Goal: Transaction & Acquisition: Purchase product/service

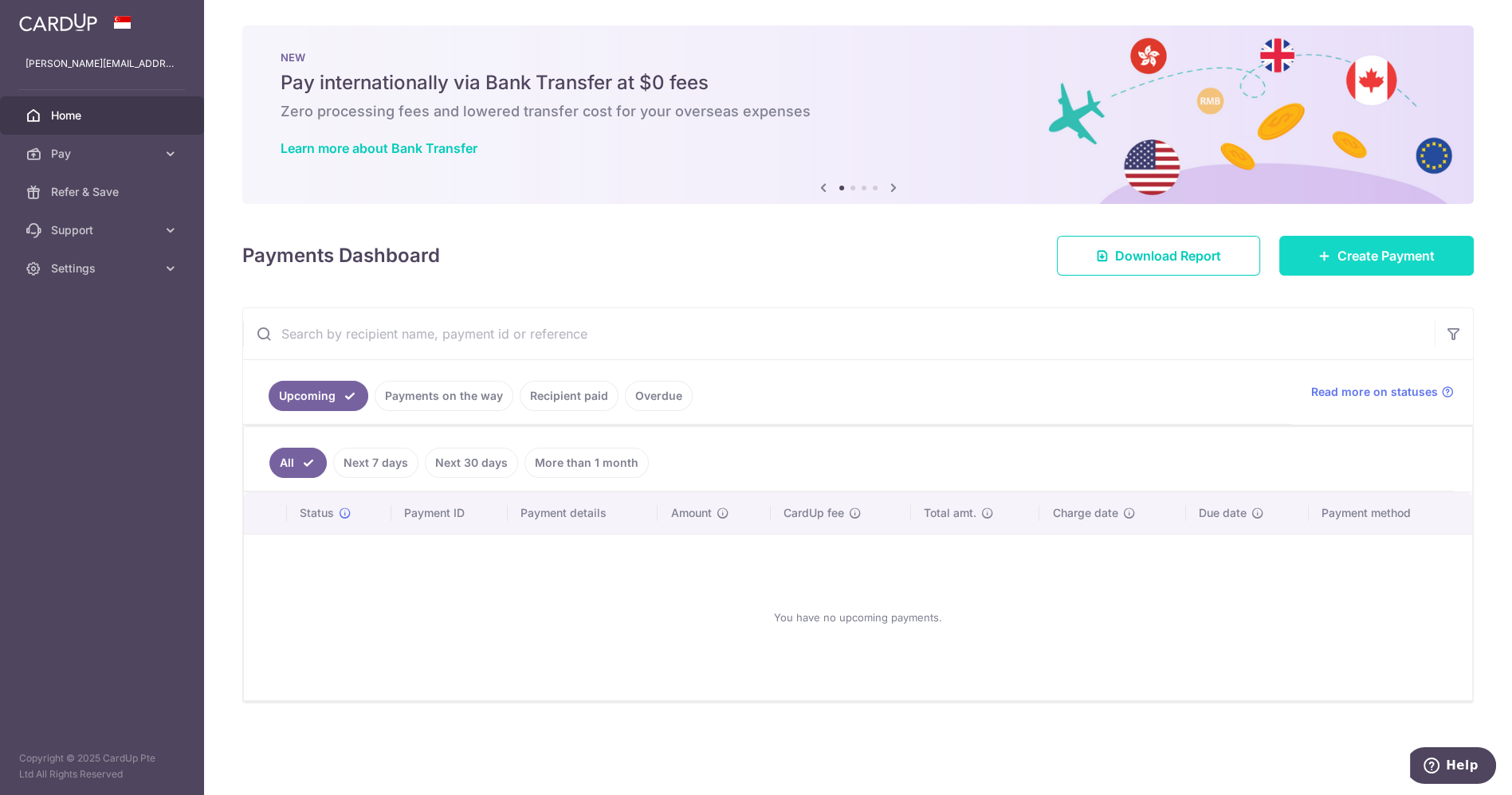
click at [1386, 249] on span "Create Payment" at bounding box center [1386, 255] width 97 height 19
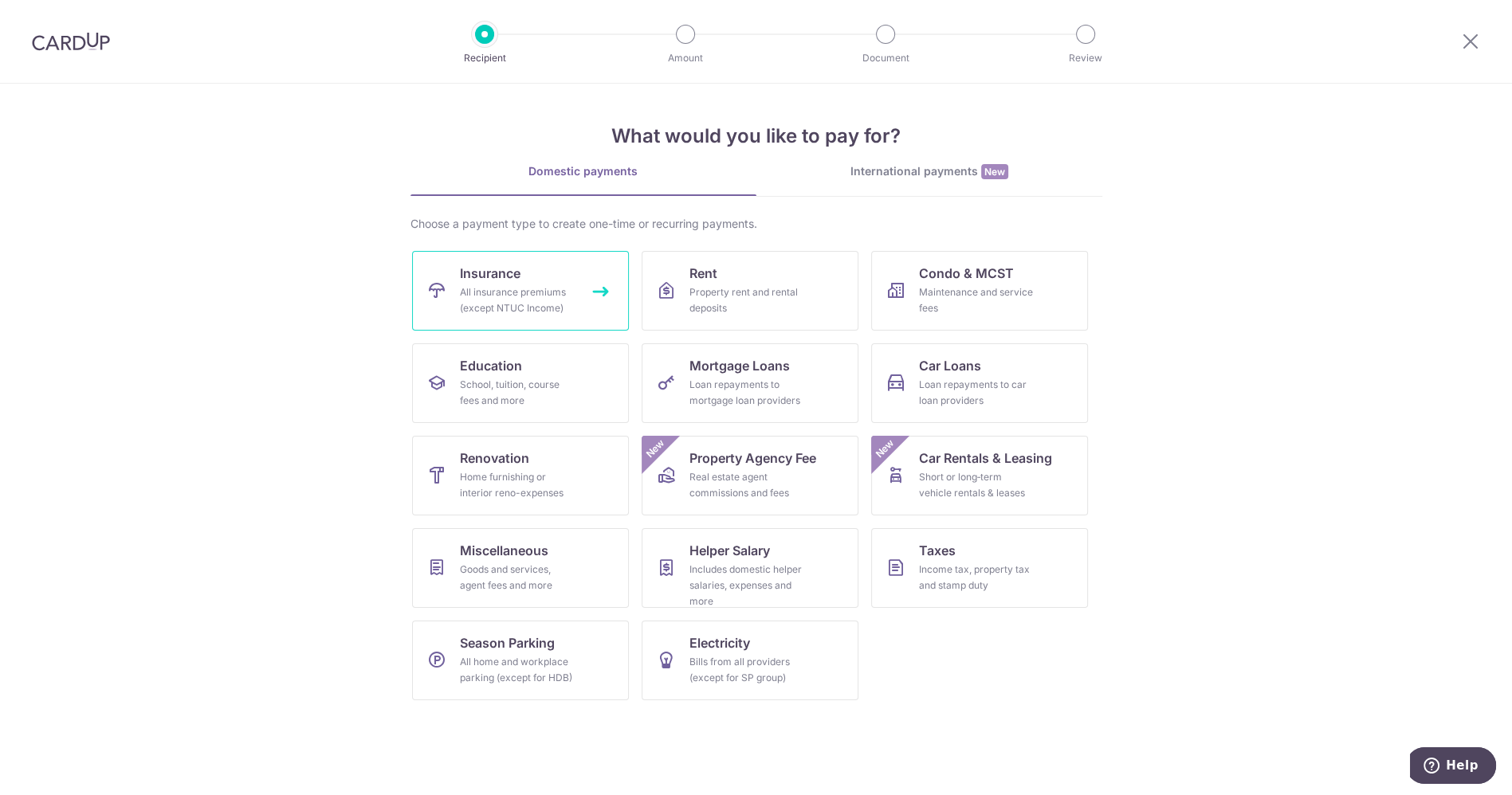
click at [495, 288] on div "All insurance premiums (except NTUC Income)" at bounding box center [517, 301] width 115 height 32
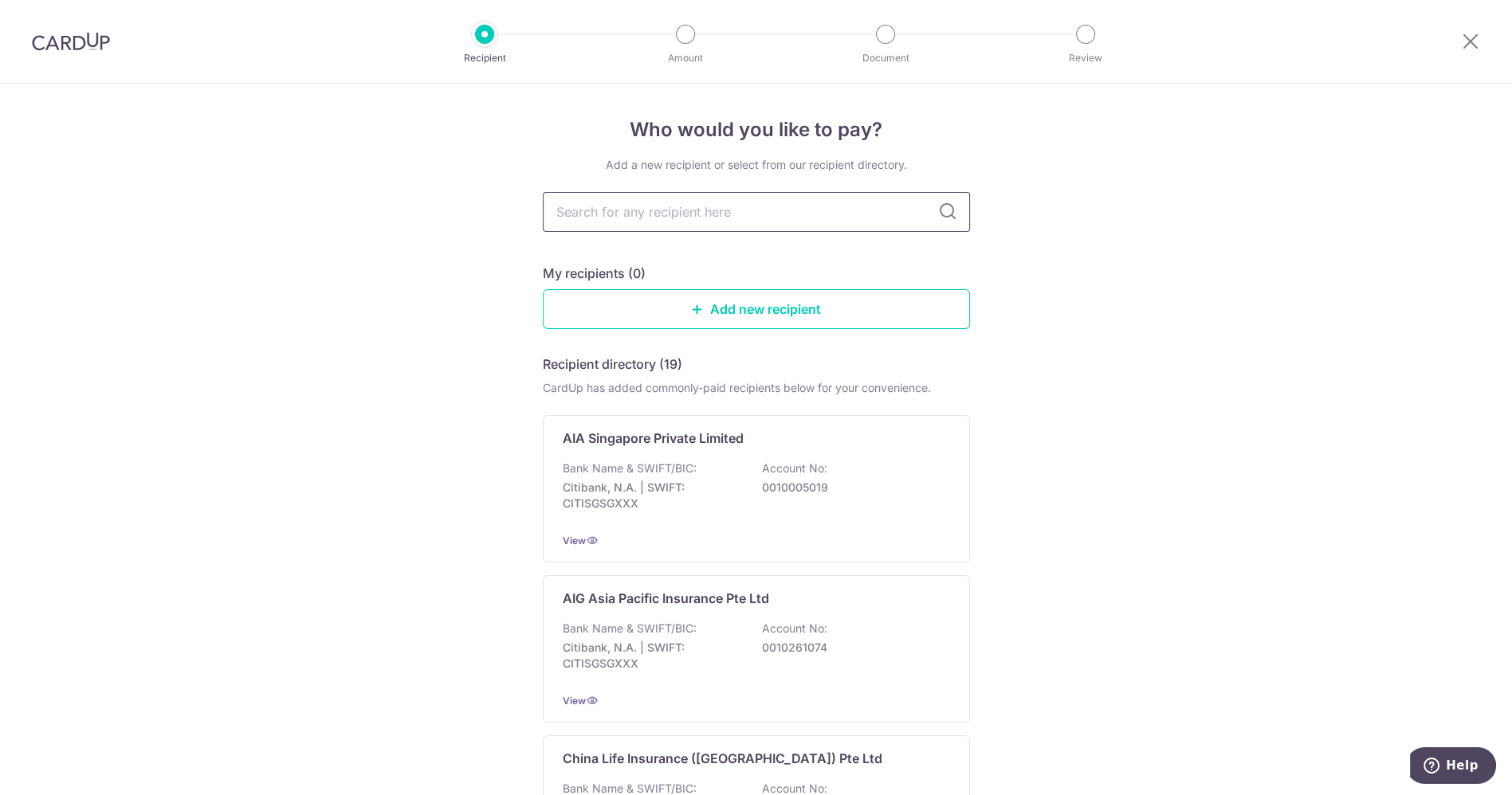
click at [676, 219] on input "text" at bounding box center [756, 212] width 427 height 40
type input "great"
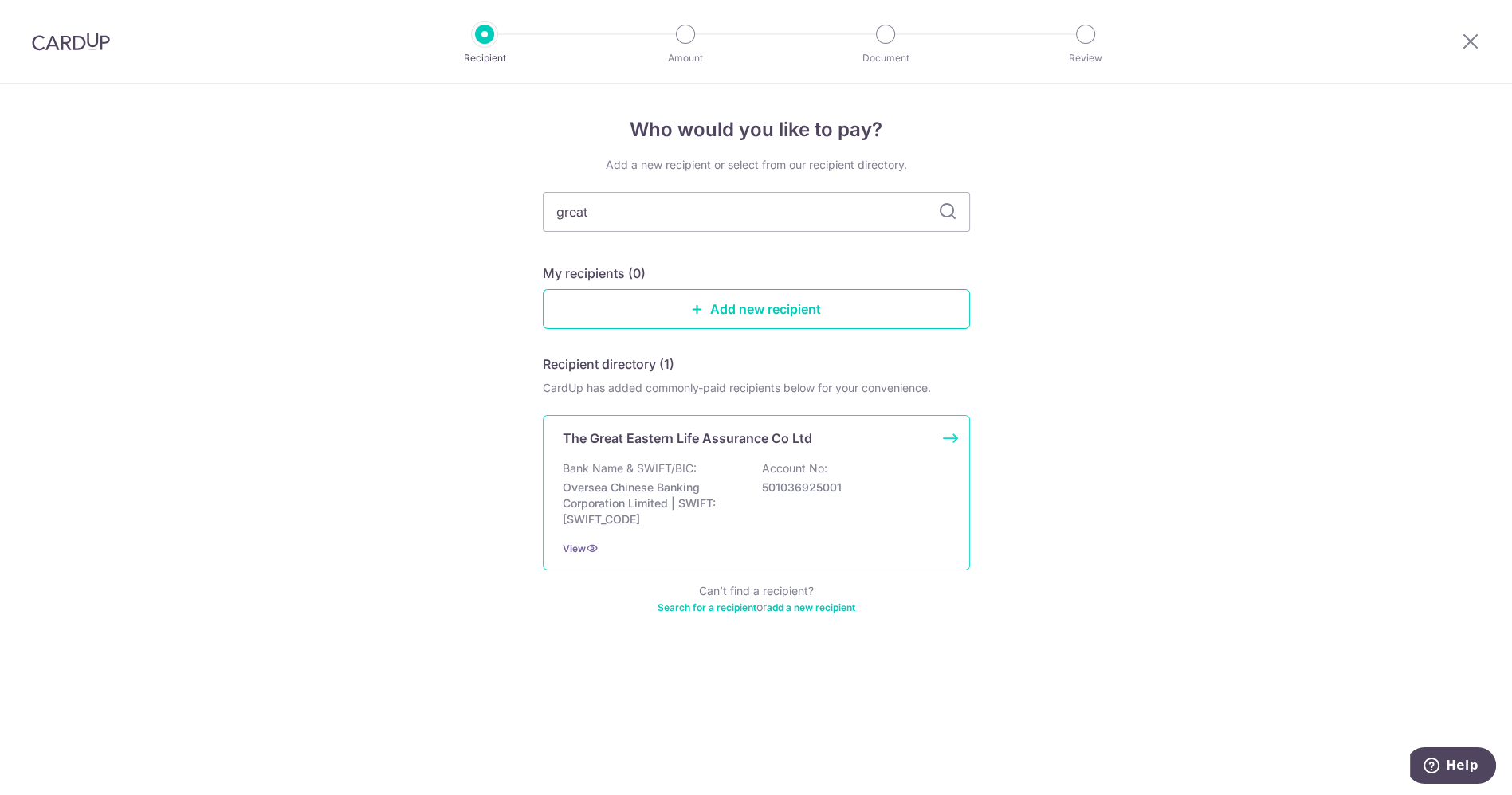
click at [654, 462] on p "Bank Name & SWIFT/BIC:" at bounding box center [630, 469] width 134 height 16
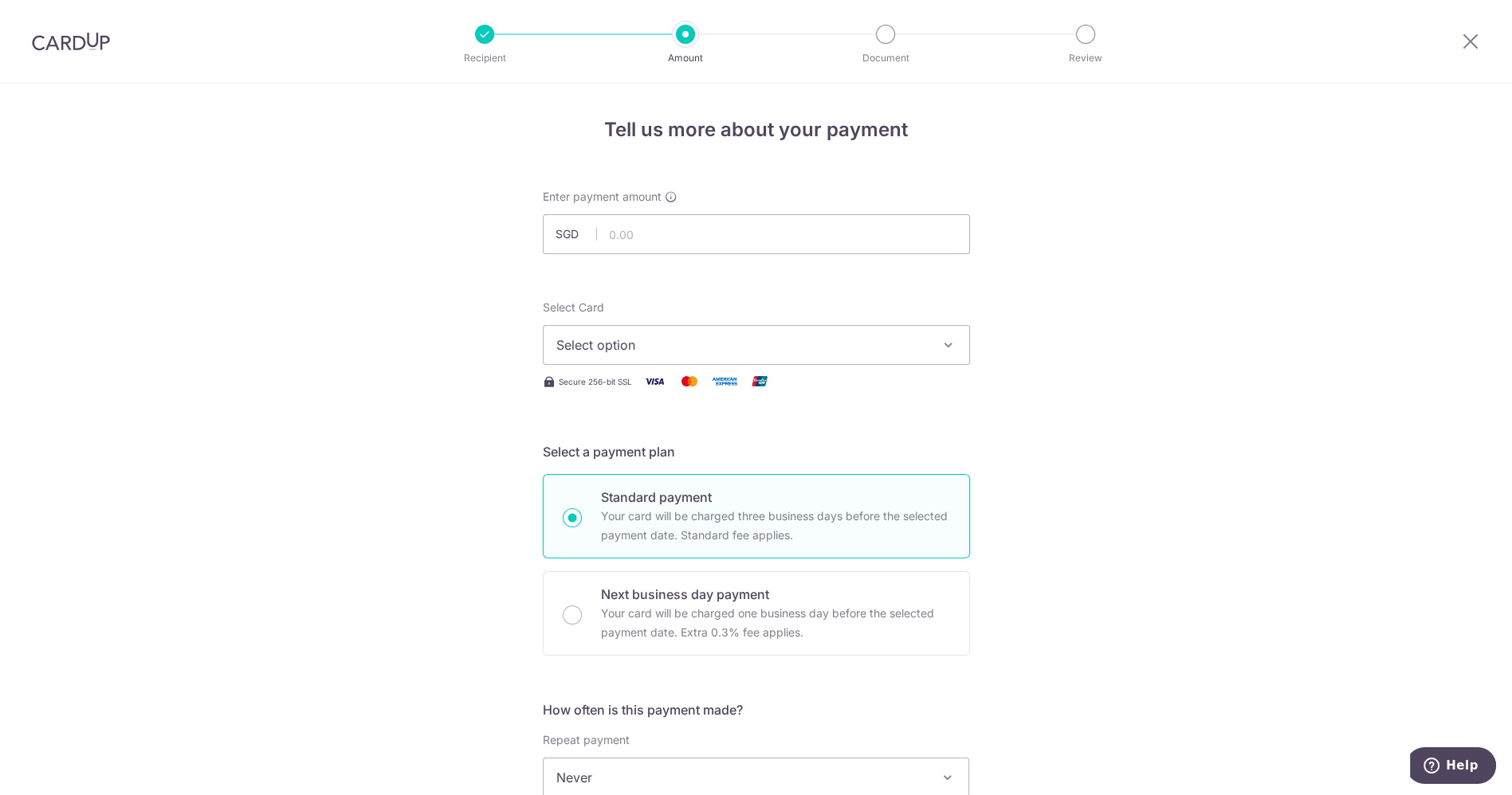
click at [675, 332] on button "Select option" at bounding box center [756, 345] width 427 height 40
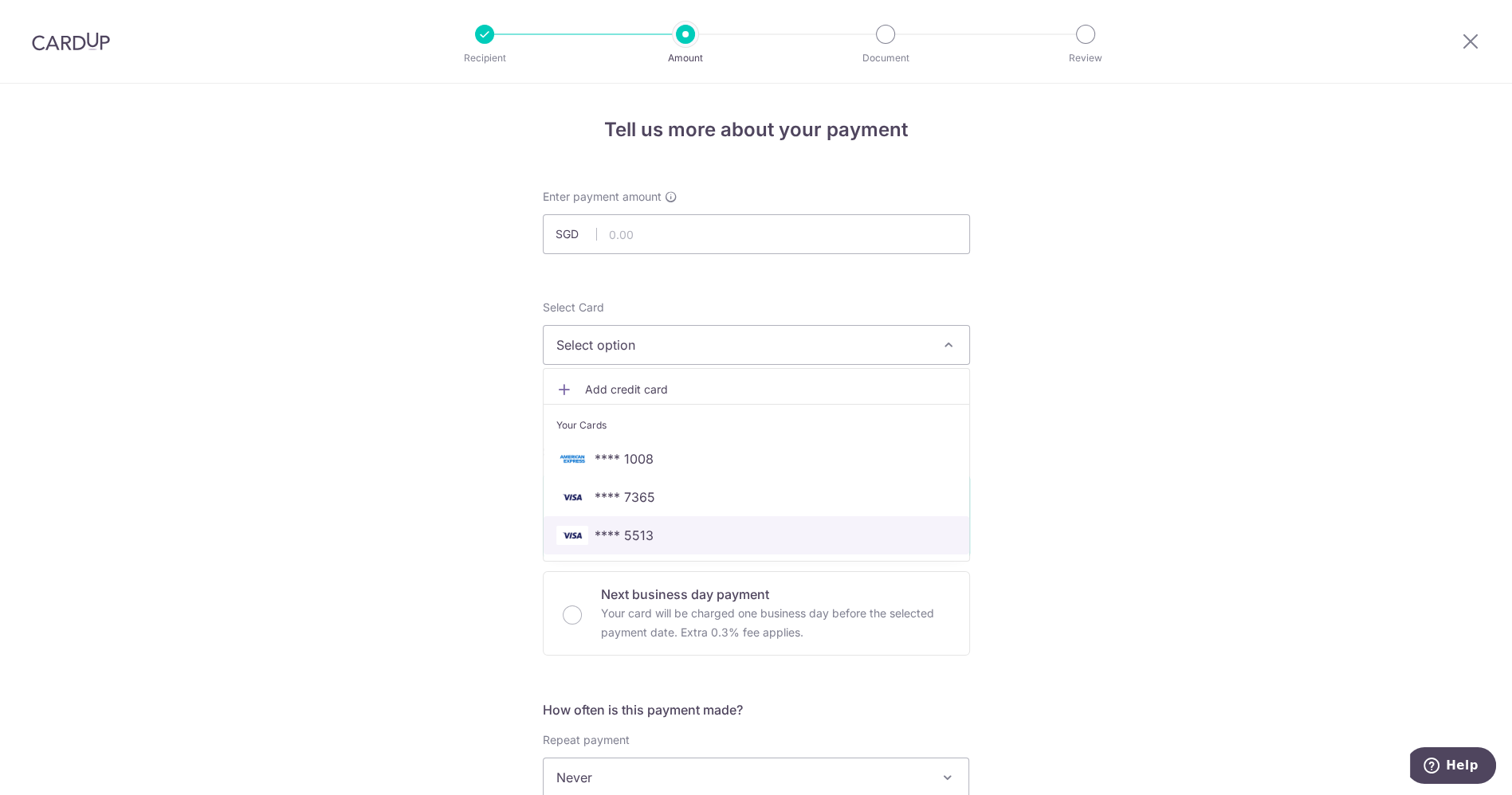
drag, startPoint x: 648, startPoint y: 539, endPoint x: 553, endPoint y: 533, distance: 95.2
click at [648, 539] on span "**** 5513" at bounding box center [756, 535] width 400 height 19
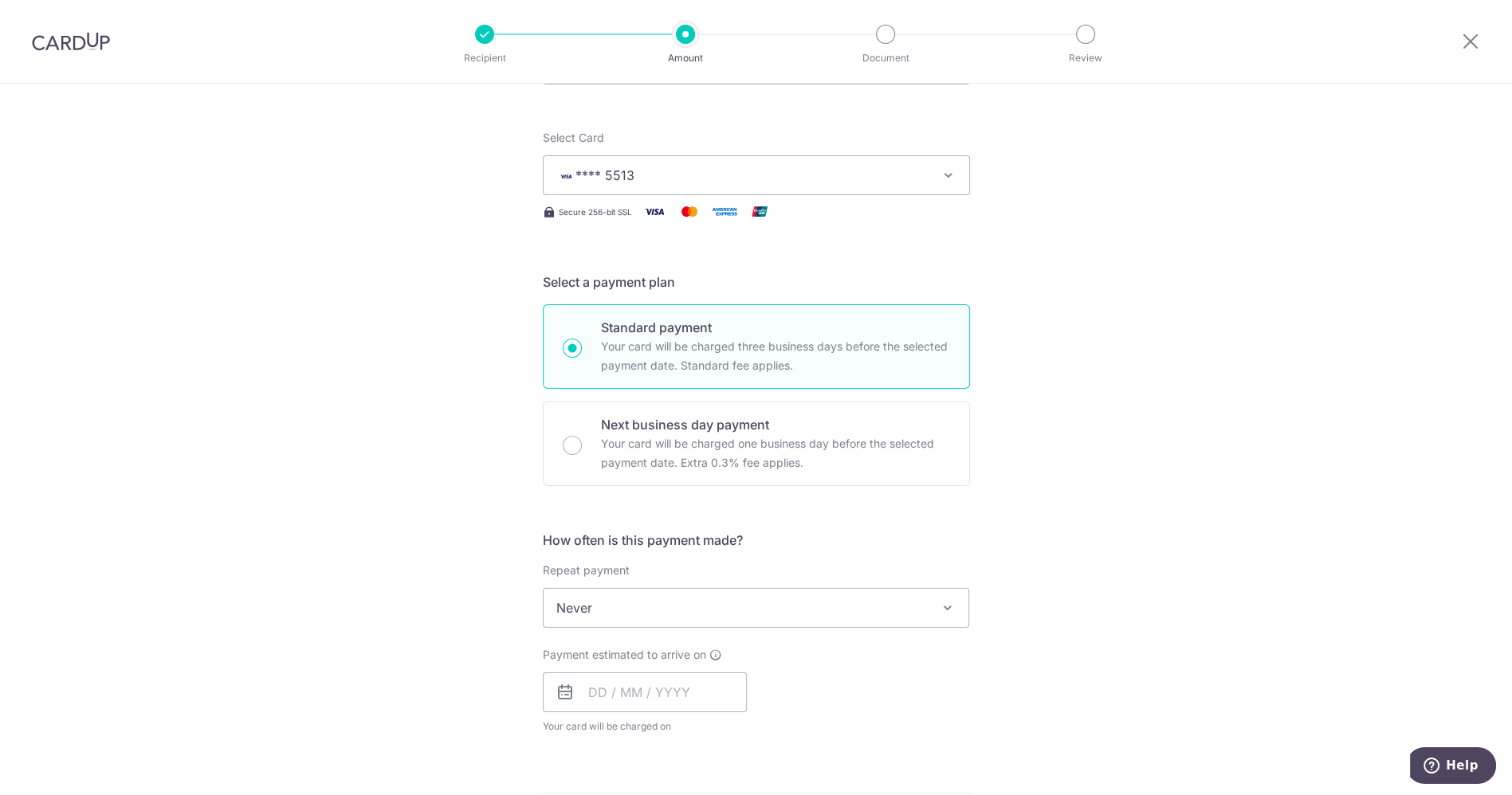
scroll to position [177, 0]
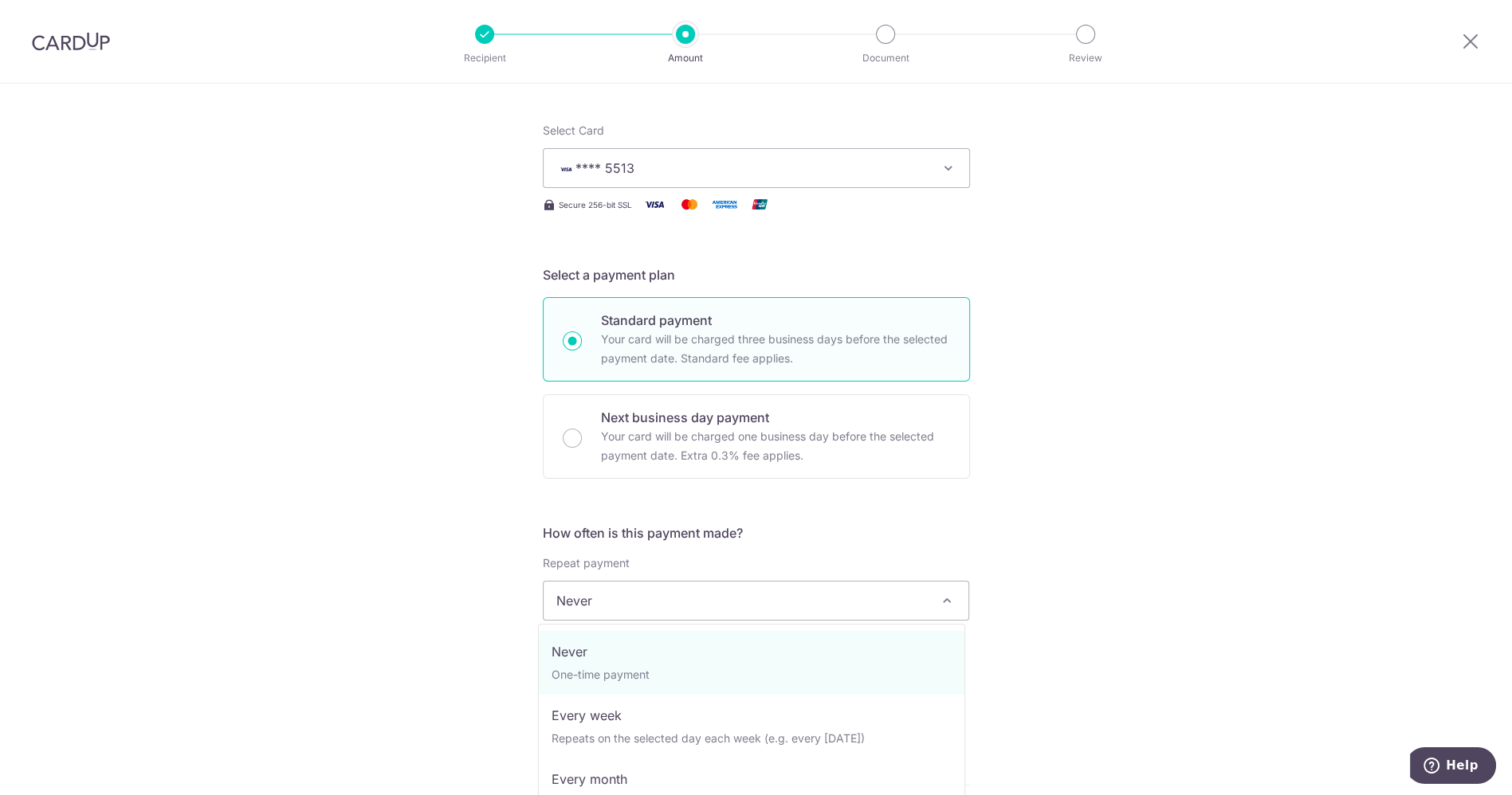
click at [700, 594] on span "Never" at bounding box center [756, 601] width 425 height 38
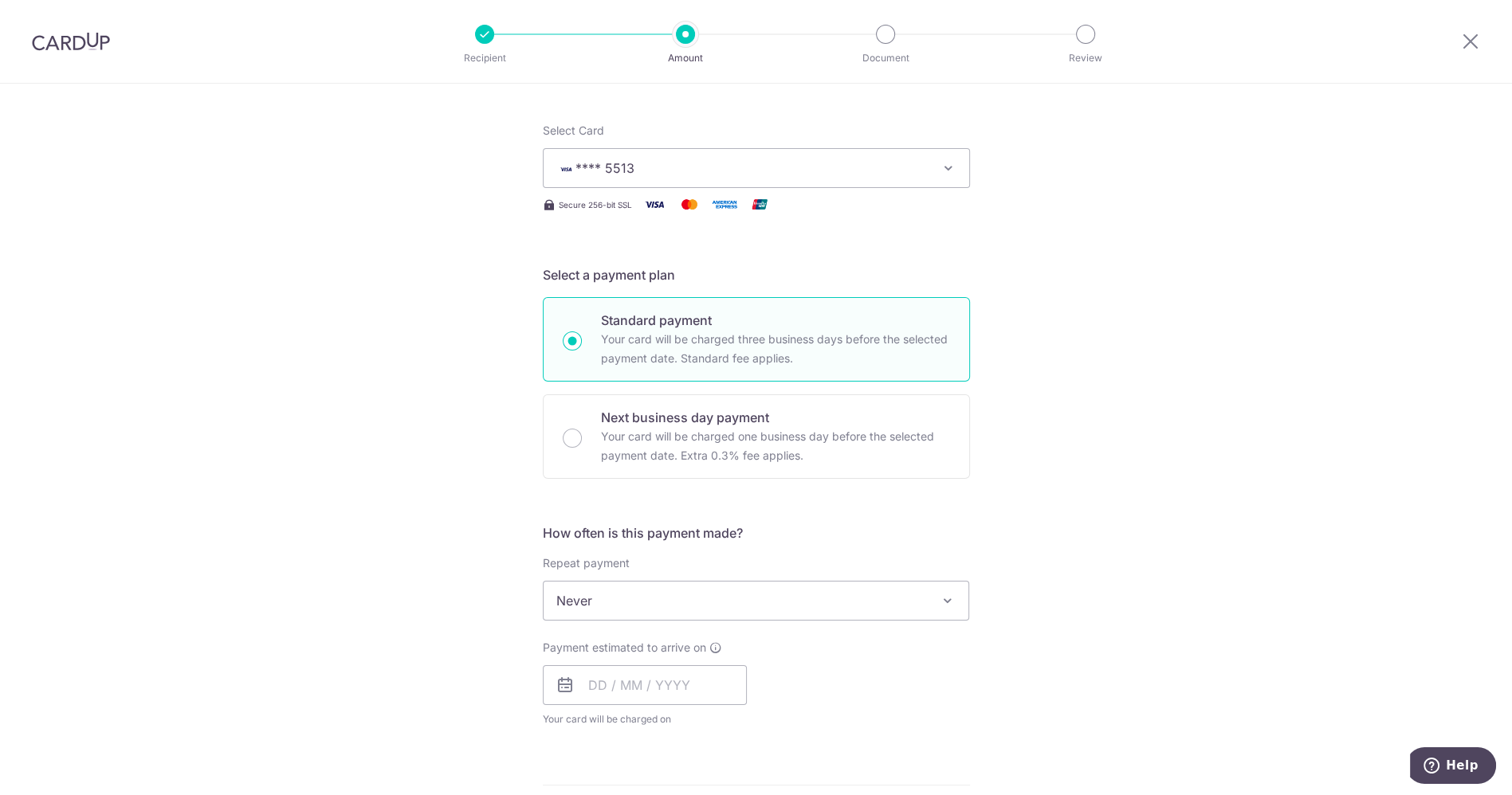
scroll to position [354, 0]
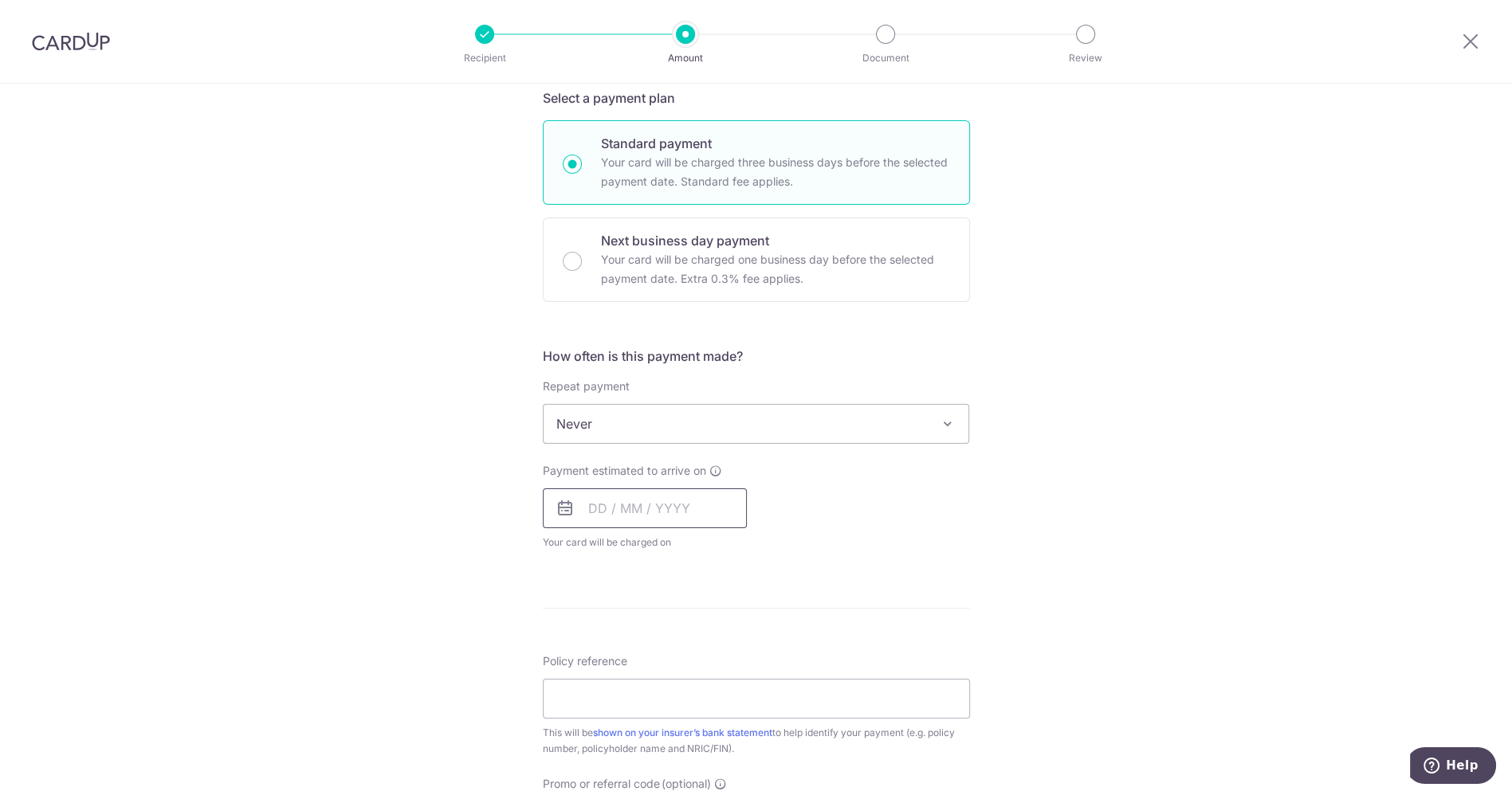
click at [586, 507] on input "text" at bounding box center [645, 508] width 204 height 40
click at [701, 654] on link "9" at bounding box center [702, 653] width 25 height 25
type input "[DATE]"
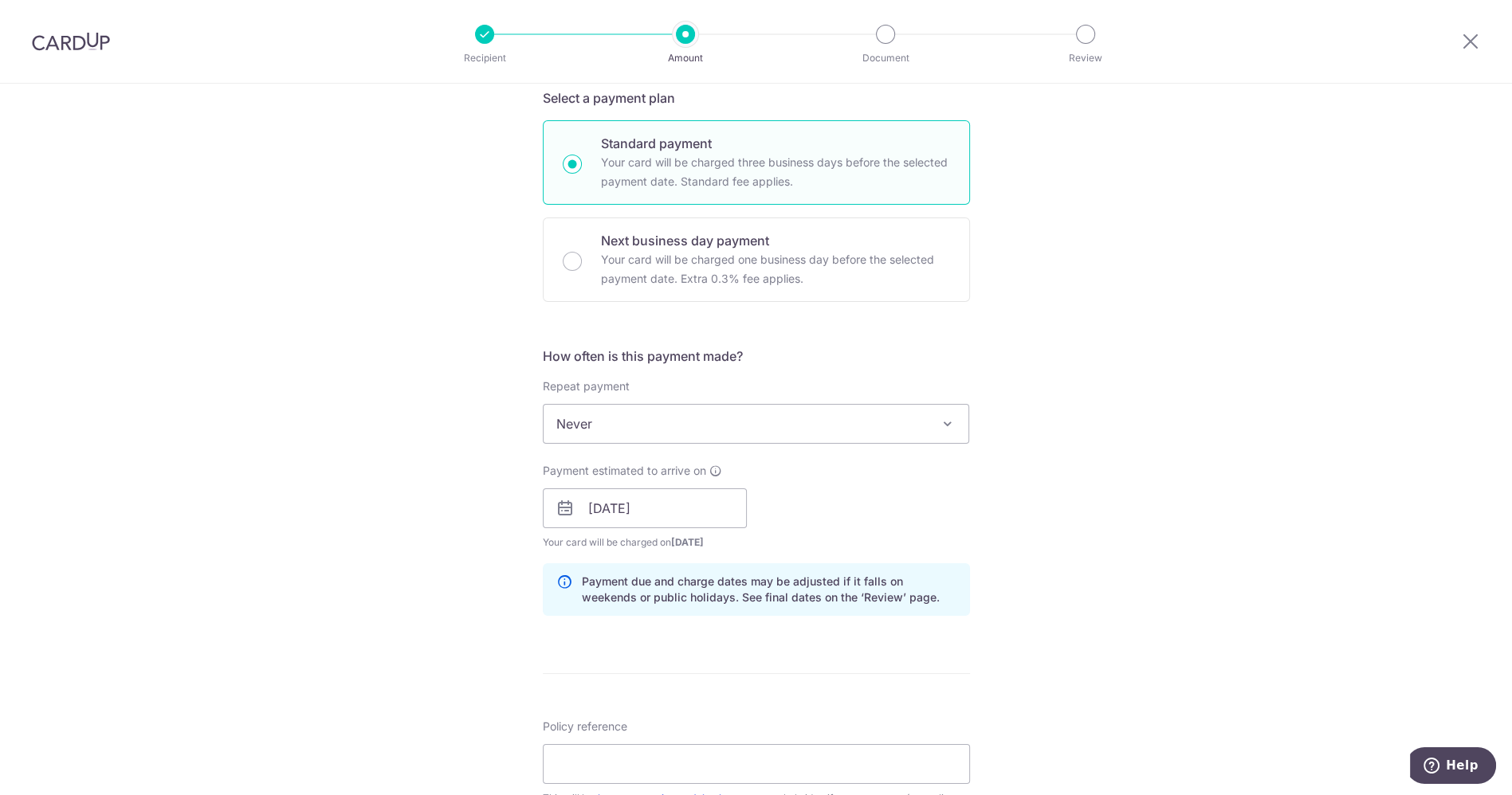
scroll to position [531, 0]
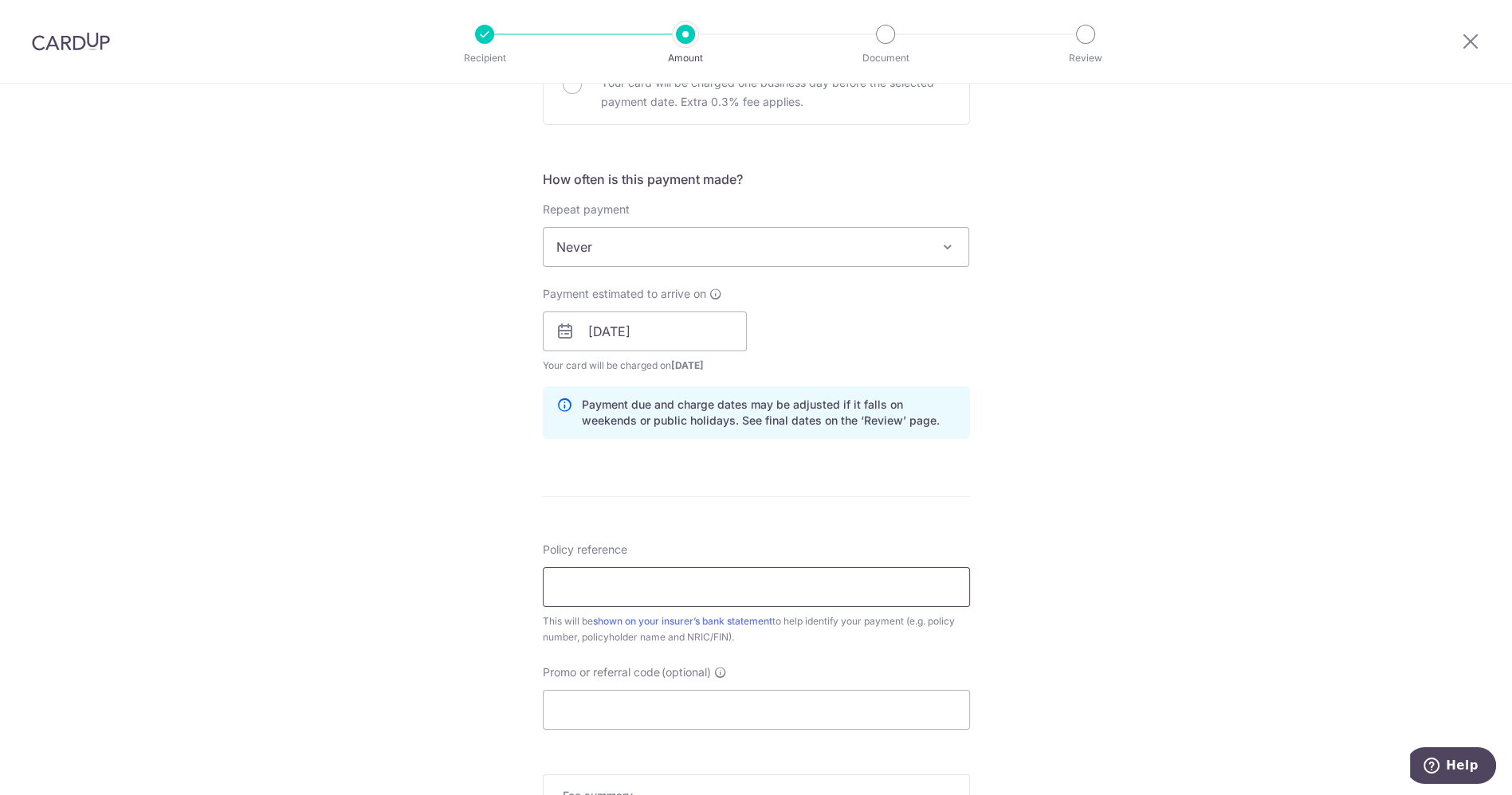
click at [597, 582] on input "Policy reference" at bounding box center [756, 587] width 427 height 40
click at [514, 595] on div "Tell us more about your payment Enter payment amount SGD Select Card **** 5513 …" at bounding box center [756, 307] width 1512 height 1507
click at [670, 586] on input "0254783512" at bounding box center [756, 587] width 427 height 40
type input "0254783512 [PERSON_NAME] Kia S7730831H"
click at [656, 701] on input "Promo or referral code (optional)" at bounding box center [756, 710] width 427 height 40
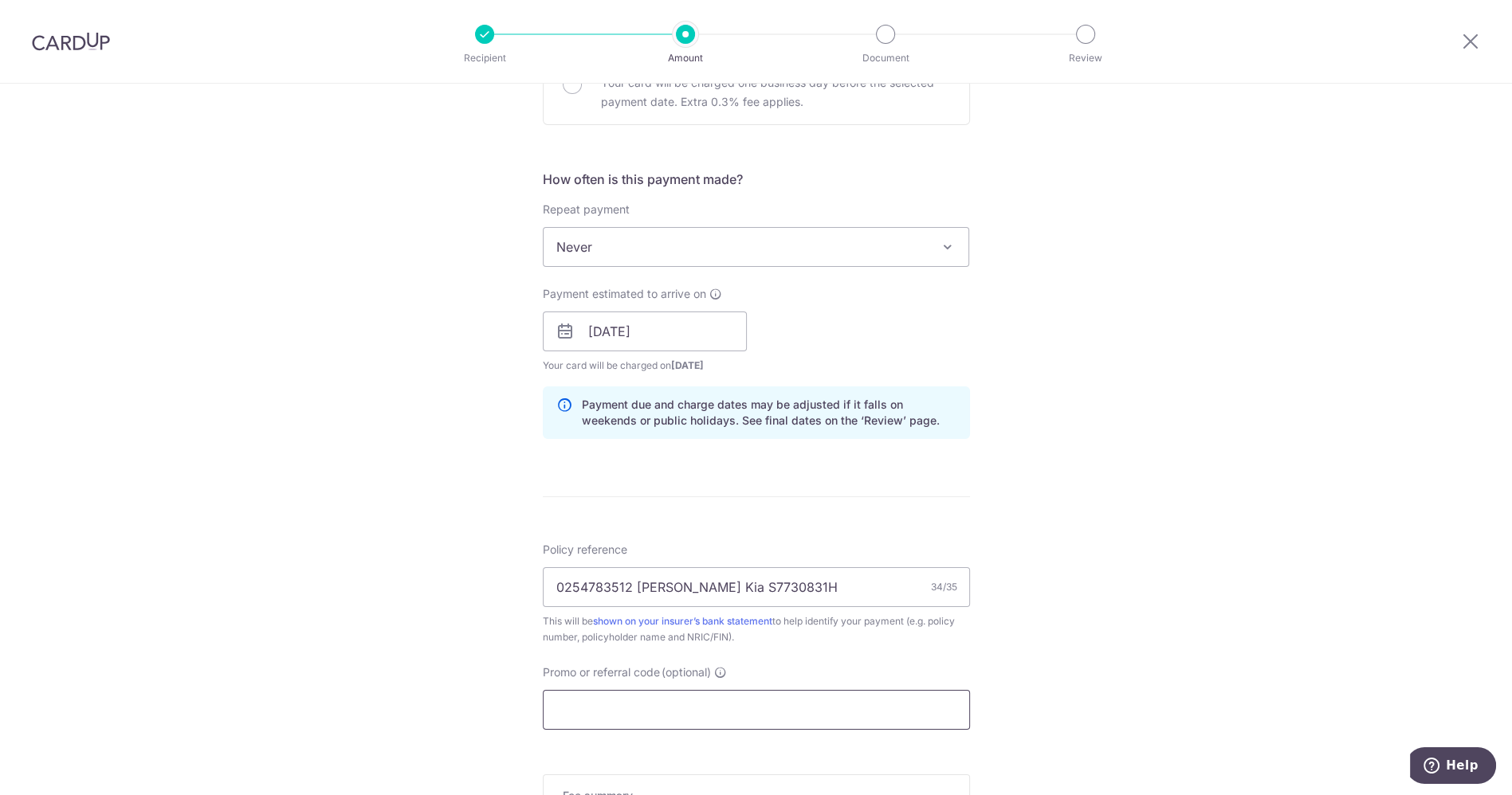
paste input "OFF225"
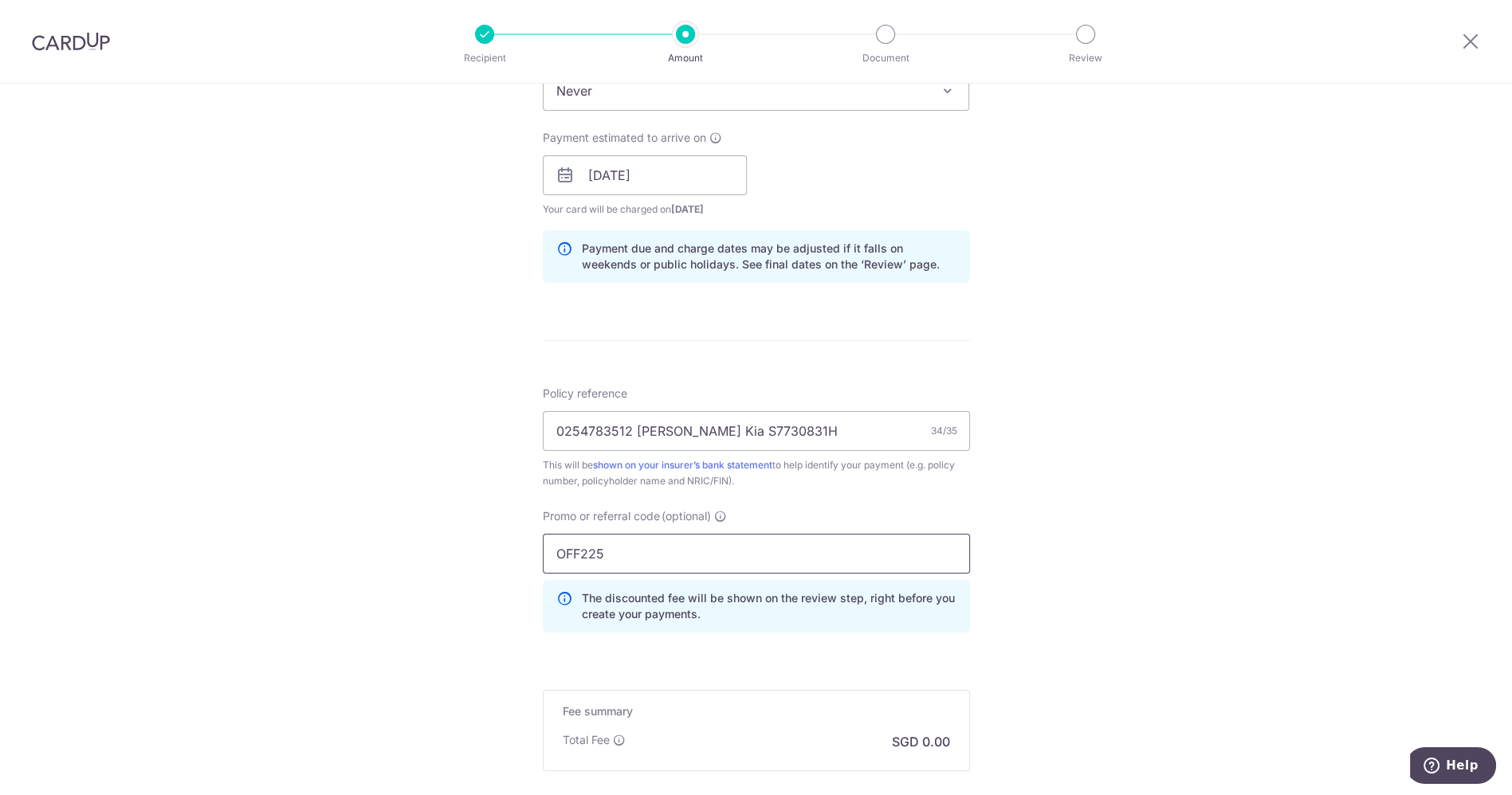
scroll to position [797, 0]
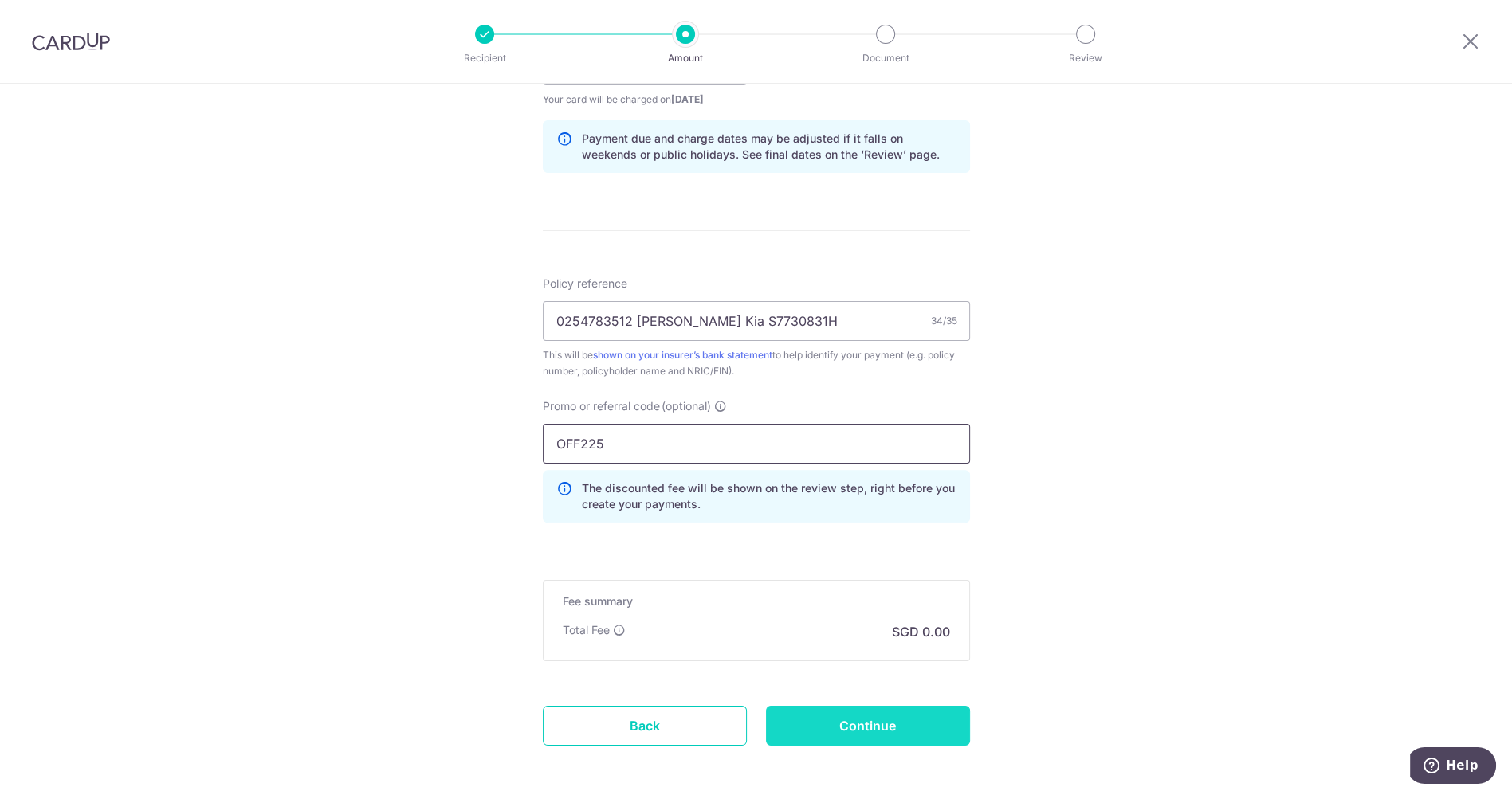
type input "OFF225"
click at [888, 734] on input "Continue" at bounding box center [868, 726] width 204 height 40
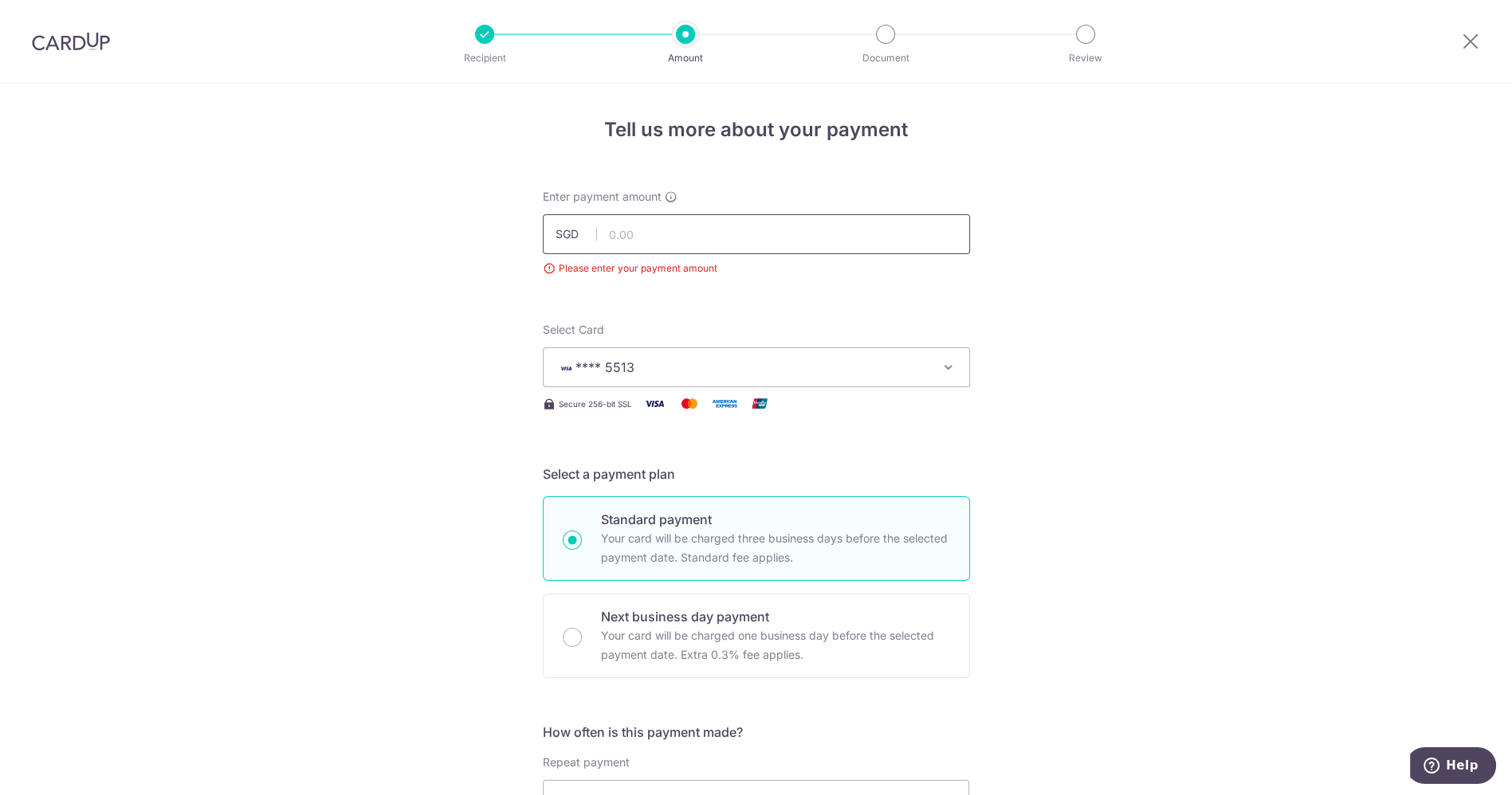
click at [632, 236] on input "text" at bounding box center [756, 235] width 427 height 40
type input "5,000.00"
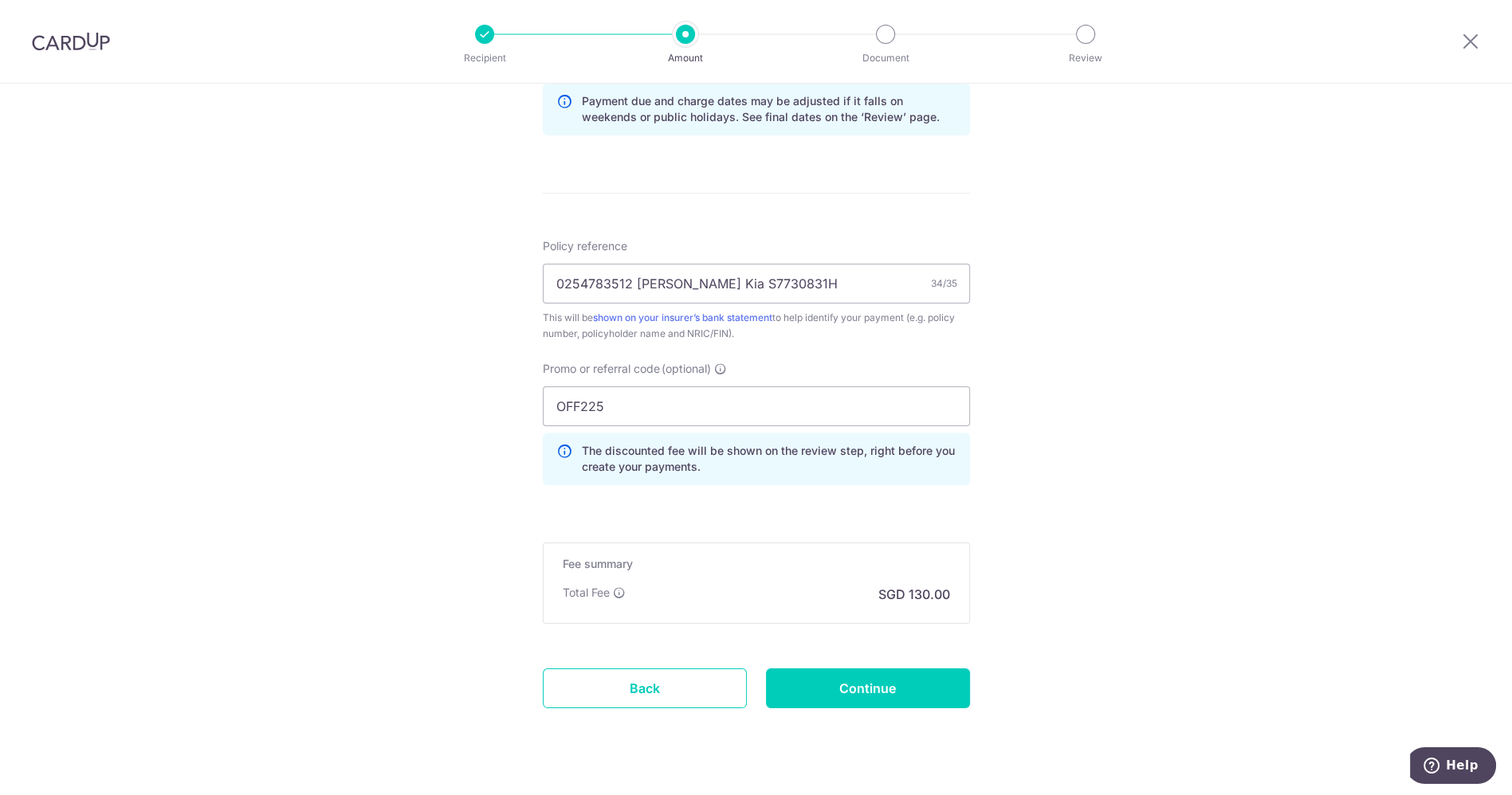
scroll to position [889, 0]
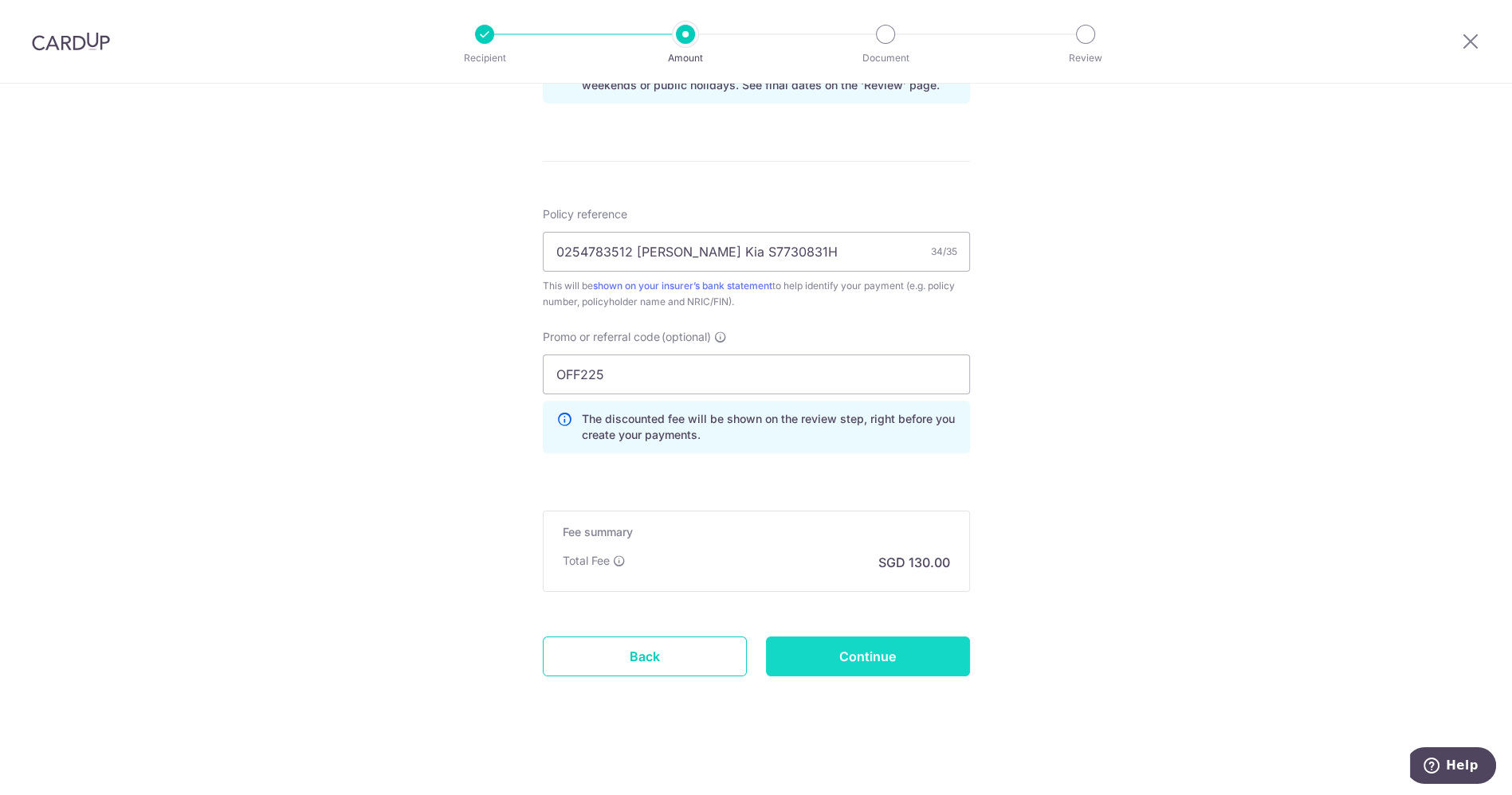
click at [860, 656] on input "Continue" at bounding box center [868, 656] width 204 height 40
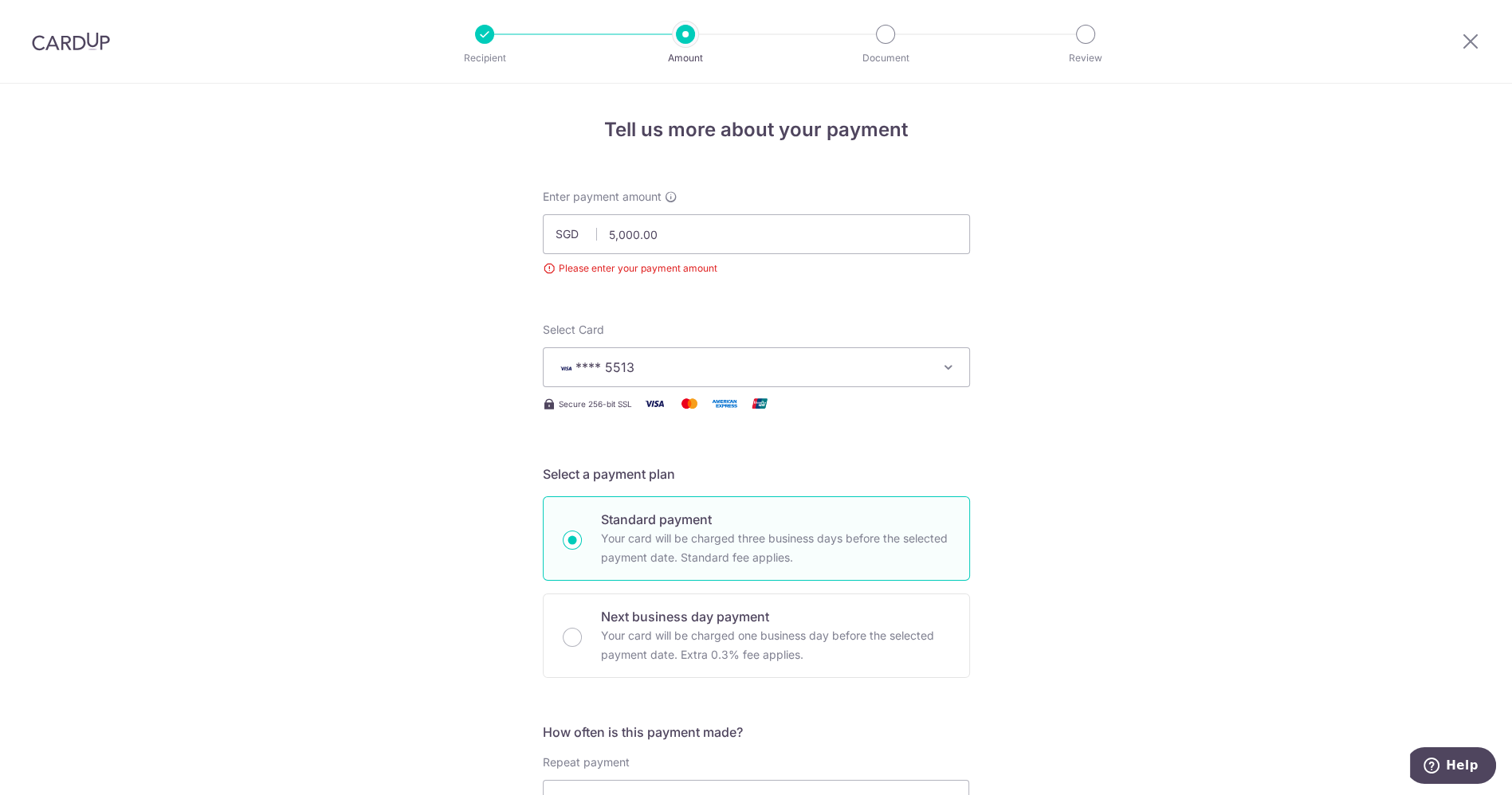
scroll to position [213, 0]
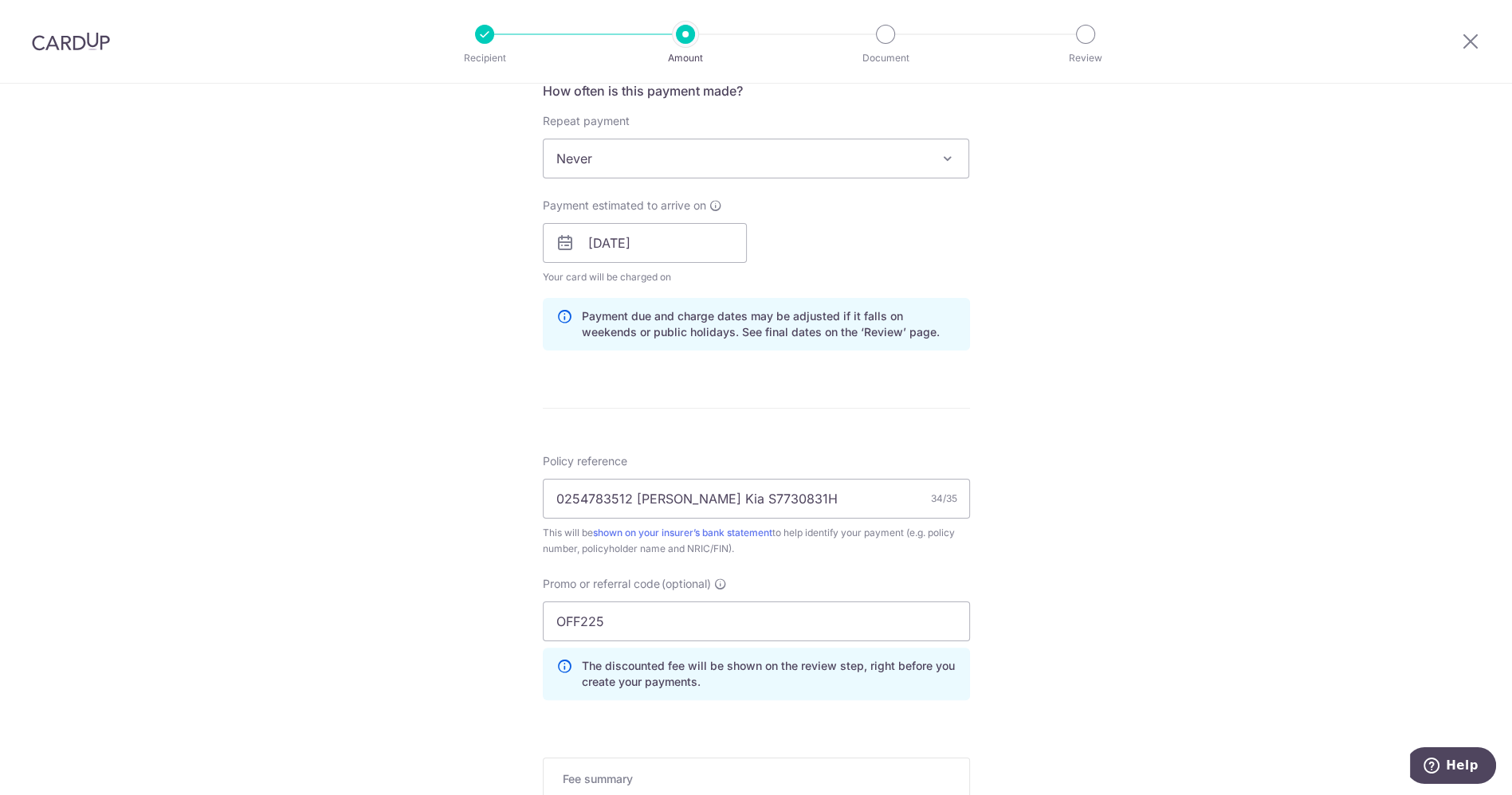
scroll to position [866, 0]
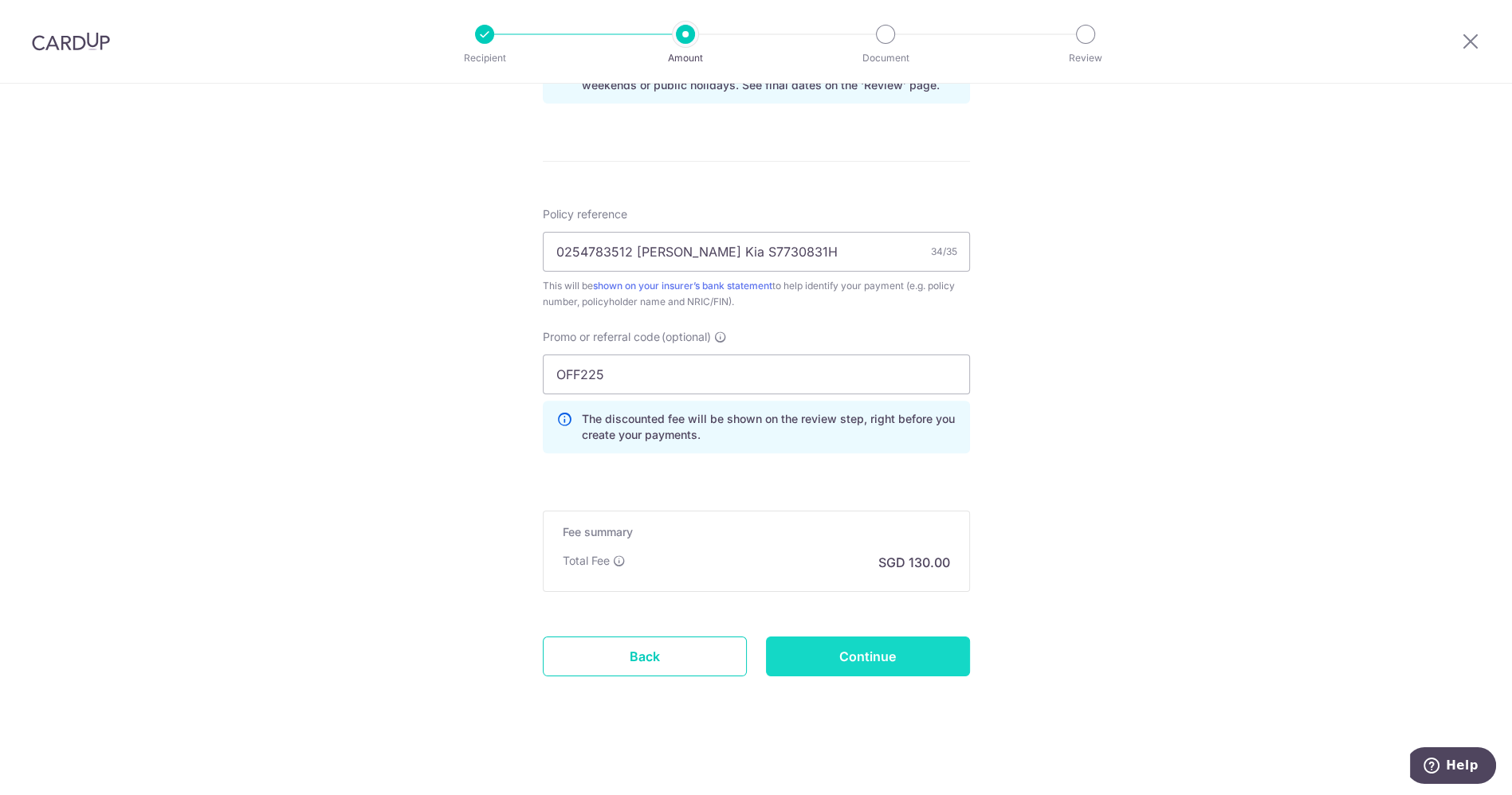
click at [830, 650] on input "Continue" at bounding box center [868, 656] width 204 height 40
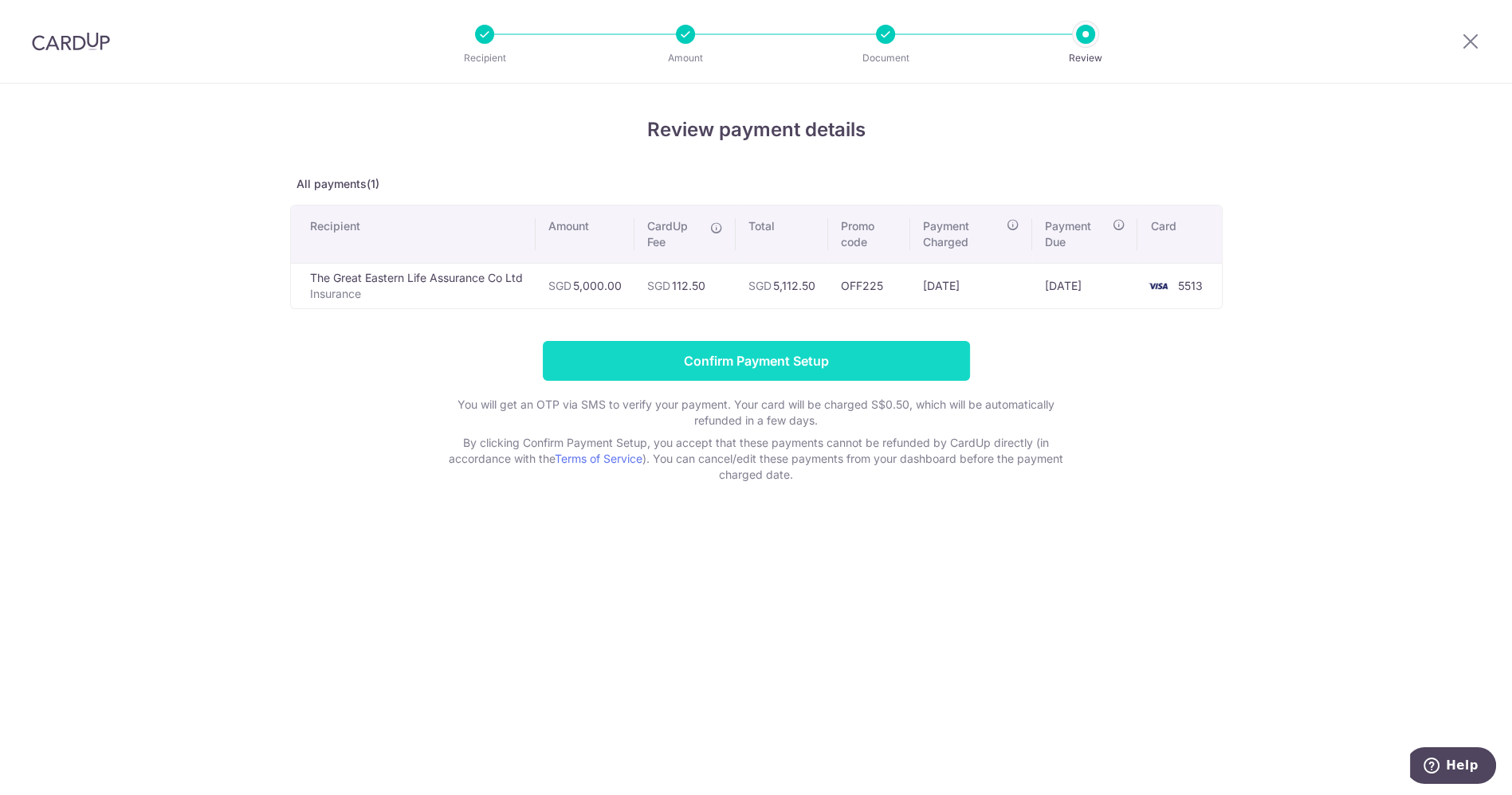
click at [731, 365] on input "Confirm Payment Setup" at bounding box center [756, 361] width 427 height 40
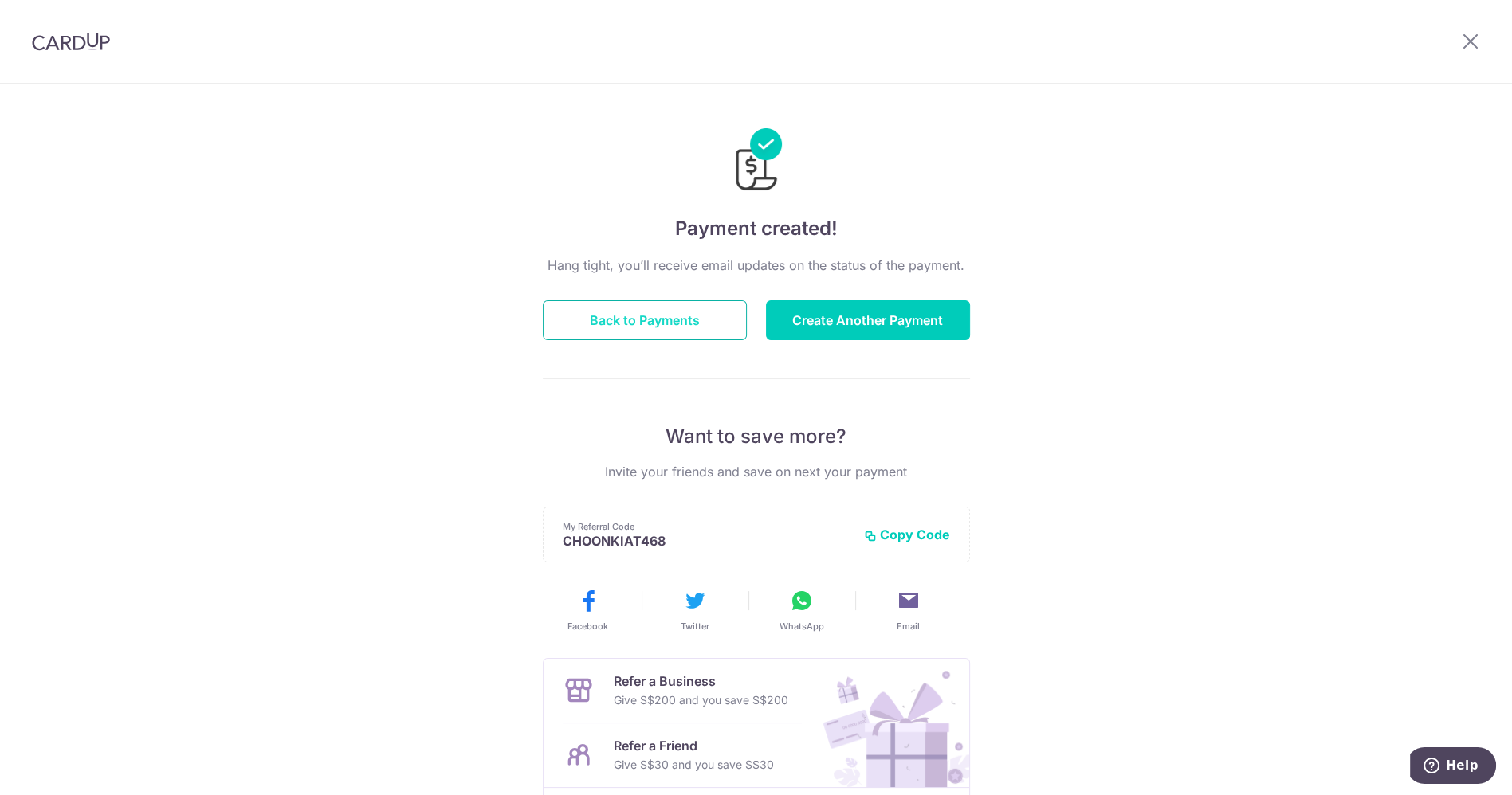
click at [653, 313] on button "Back to Payments" at bounding box center [645, 320] width 204 height 40
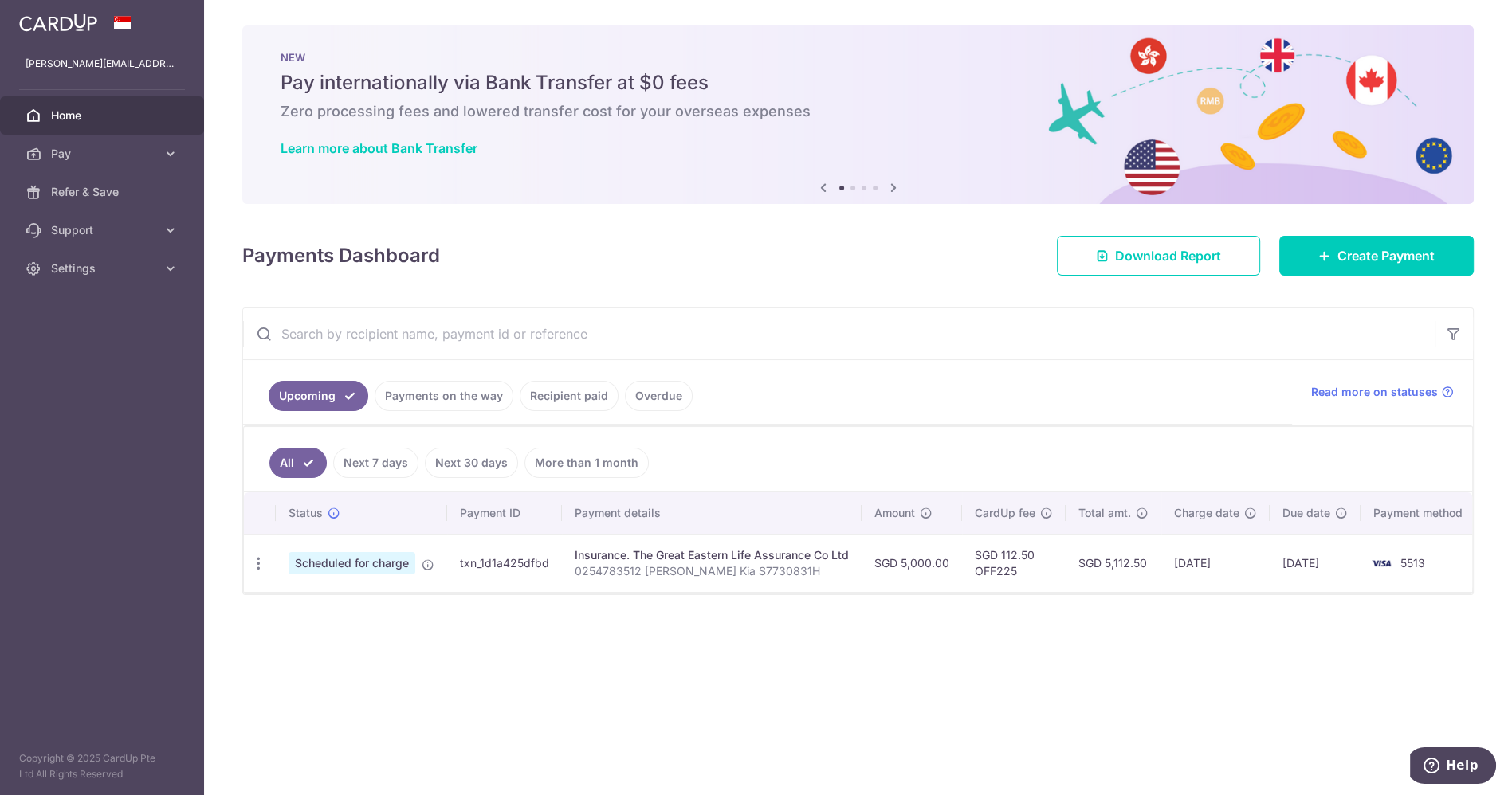
click at [702, 560] on div "Insurance. The Great Eastern Life Assurance Co Ltd" at bounding box center [712, 555] width 275 height 16
click at [333, 563] on span "Scheduled for charge" at bounding box center [352, 564] width 126 height 23
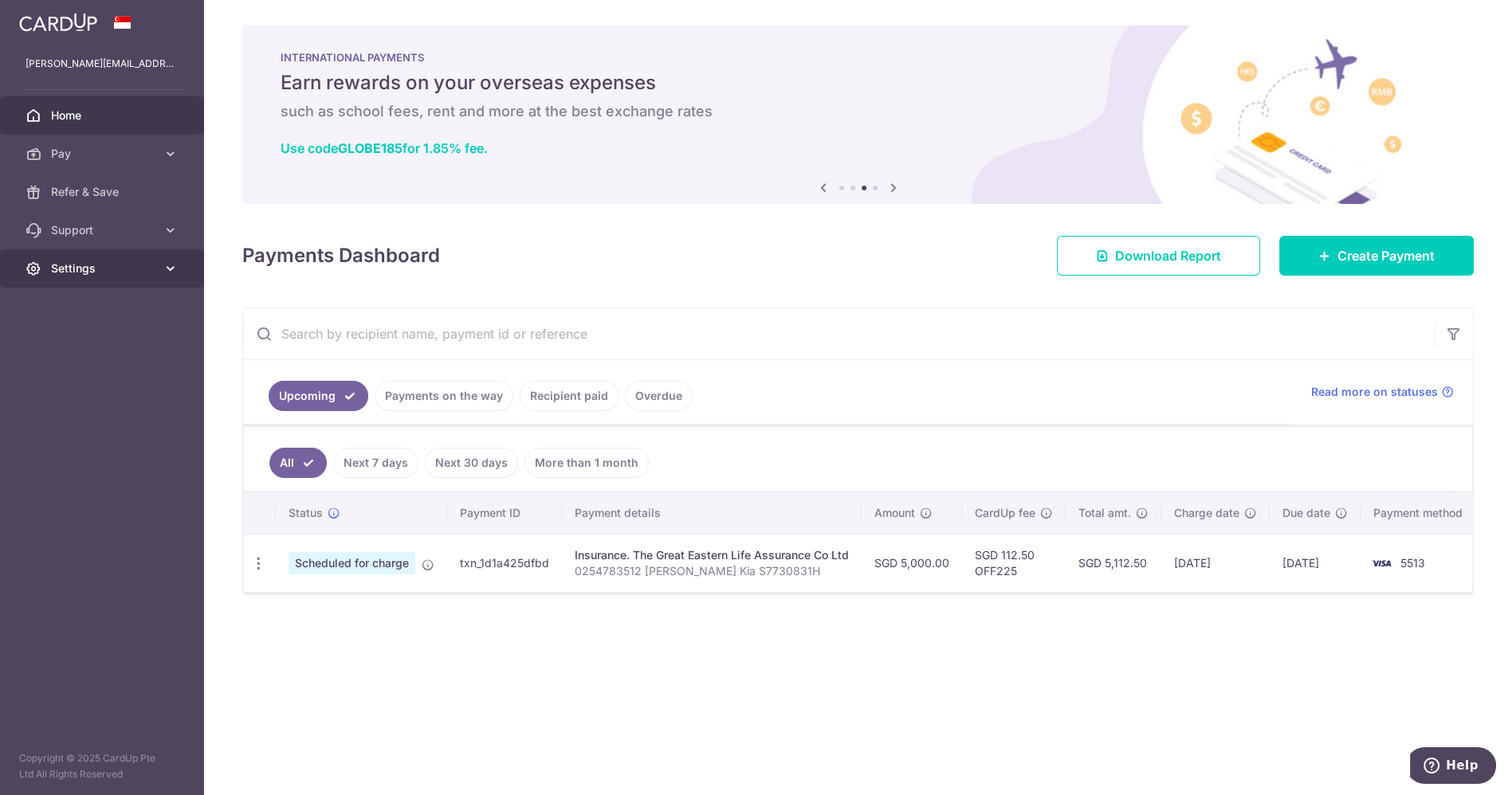
click at [127, 277] on link "Settings" at bounding box center [102, 268] width 204 height 38
click at [125, 357] on link "Logout" at bounding box center [102, 345] width 204 height 38
